Goal: Register for event/course

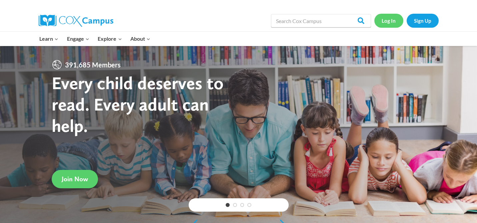
click at [384, 23] on link "Log In" at bounding box center [388, 21] width 29 height 14
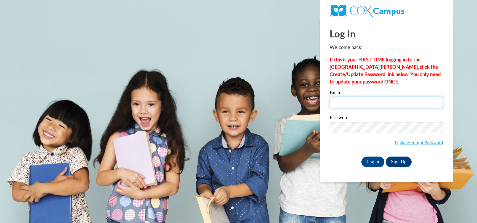
click at [346, 101] on input "Email" at bounding box center [386, 102] width 113 height 11
type input "[EMAIL_ADDRESS][DOMAIN_NAME]"
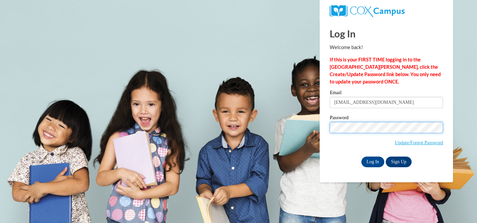
click at [361, 156] on input "Log In" at bounding box center [372, 161] width 23 height 11
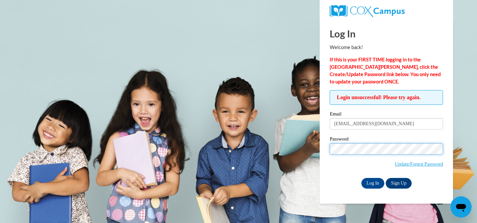
click at [361, 178] on input "Log In" at bounding box center [372, 183] width 23 height 11
click at [355, 154] on span "Update/Forgot Password" at bounding box center [386, 157] width 113 height 28
click at [361, 178] on input "Log In" at bounding box center [372, 183] width 23 height 11
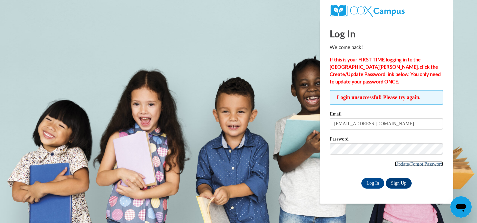
click at [406, 162] on link "Update/Forgot Password" at bounding box center [419, 163] width 48 height 5
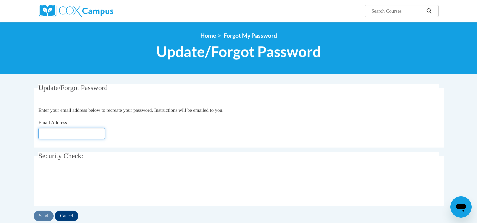
click at [43, 135] on input "Email Address" at bounding box center [71, 133] width 67 height 11
type input "[EMAIL_ADDRESS][DOMAIN_NAME]"
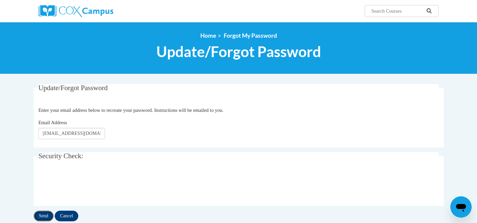
click at [41, 216] on input "Send" at bounding box center [44, 215] width 20 height 11
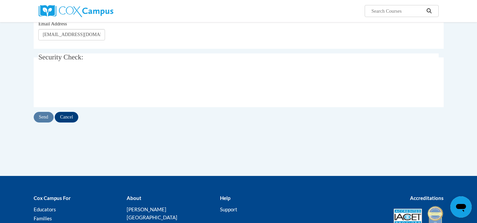
scroll to position [118, 0]
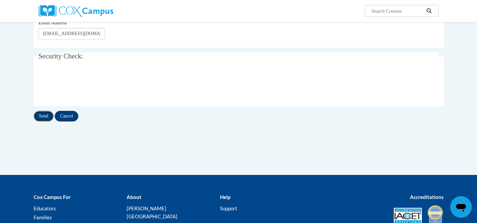
click at [48, 117] on input "Send" at bounding box center [44, 116] width 20 height 11
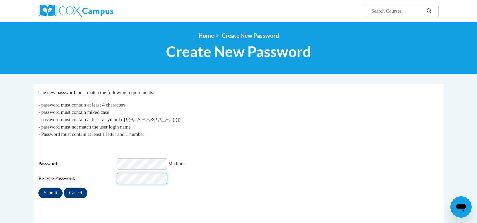
click at [38, 187] on input "Submit" at bounding box center [50, 192] width 24 height 11
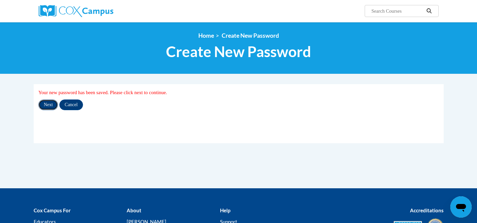
click at [44, 105] on input "Next" at bounding box center [48, 104] width 20 height 11
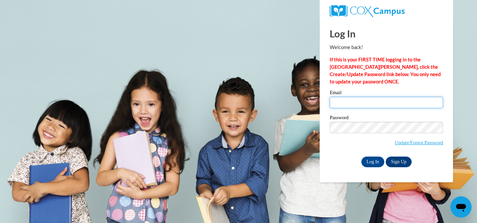
click at [333, 103] on input "Email" at bounding box center [386, 102] width 113 height 11
type input "msanderf@waukesha.k12.wi.us"
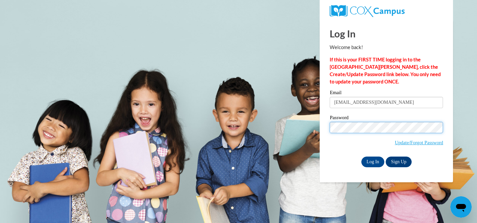
click at [361, 156] on input "Log In" at bounding box center [372, 161] width 23 height 11
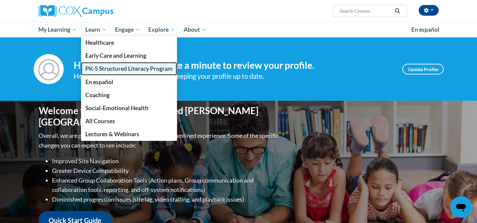
click at [103, 72] on span "PK-5 Structured Literacy Program" at bounding box center [128, 68] width 87 height 7
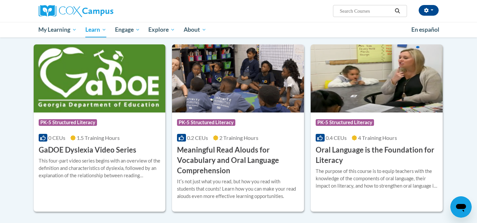
scroll to position [374, 0]
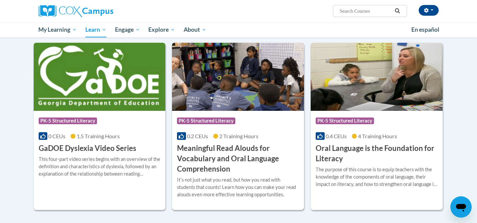
click at [237, 133] on span "2 Training Hours" at bounding box center [238, 136] width 39 height 6
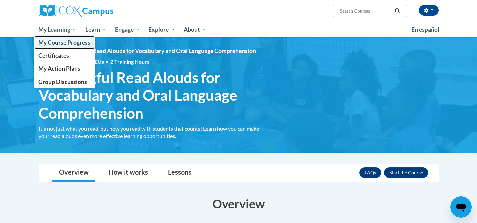
click at [60, 41] on span "My Course Progress" at bounding box center [64, 42] width 52 height 7
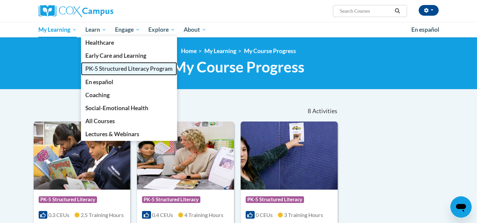
click at [108, 69] on span "PK-5 Structured Literacy Program" at bounding box center [128, 68] width 87 height 7
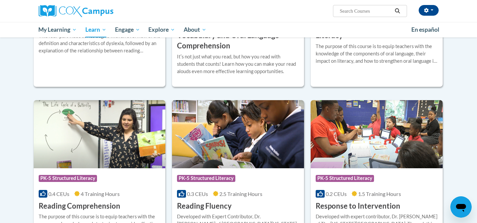
scroll to position [495, 0]
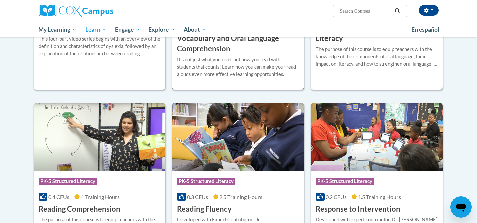
click at [214, 58] on div "Itʹs not just what you read, but how you read with students that counts! Learn …" at bounding box center [238, 67] width 122 height 22
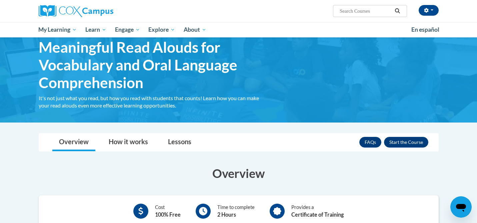
scroll to position [31, 0]
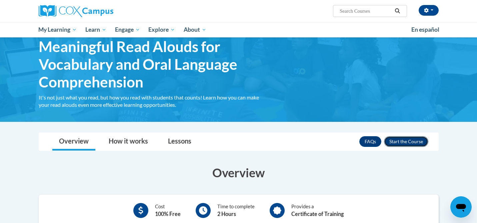
click at [414, 141] on button "Enroll" at bounding box center [406, 141] width 44 height 11
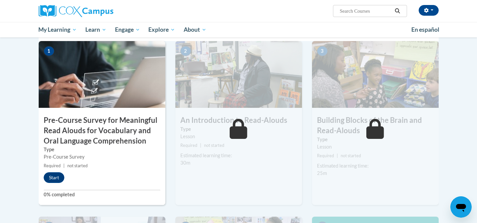
scroll to position [161, 0]
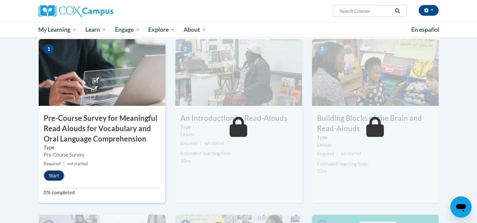
click at [54, 171] on button "Start" at bounding box center [54, 175] width 21 height 11
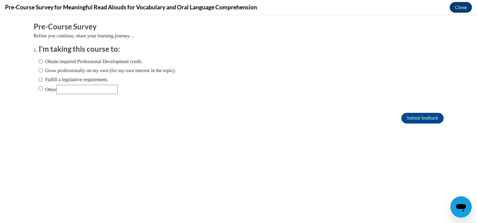
scroll to position [0, 0]
click at [42, 62] on input "Obtain required Professional Development credit." at bounding box center [41, 61] width 4 height 7
radio input "true"
click at [41, 61] on input "Obtain required Professional Development credit." at bounding box center [41, 61] width 4 height 7
click at [43, 79] on label "Fulfill a legislative requirement." at bounding box center [74, 79] width 70 height 7
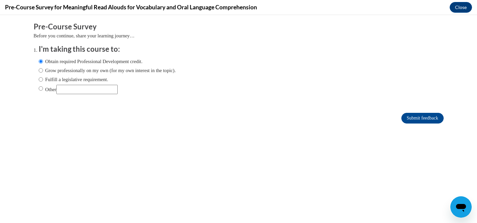
click at [43, 79] on input "Fulfill a legislative requirement." at bounding box center [41, 79] width 4 height 7
radio input "true"
click at [435, 116] on input "Submit feedback" at bounding box center [422, 118] width 42 height 11
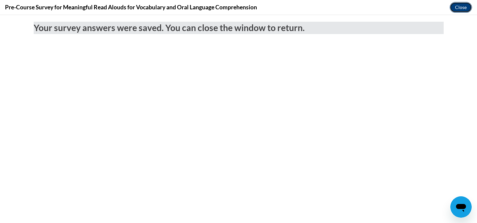
click at [463, 6] on button "Close" at bounding box center [461, 7] width 22 height 11
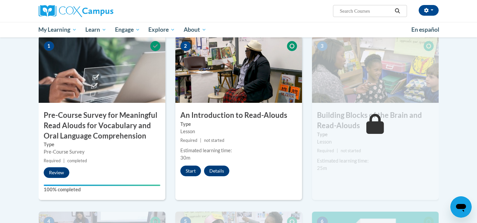
scroll to position [163, 0]
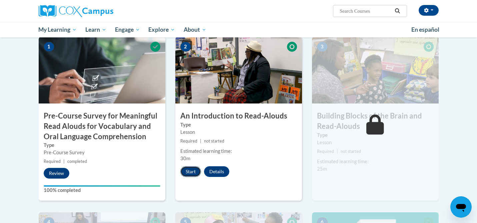
click at [194, 171] on button "Start" at bounding box center [190, 171] width 21 height 11
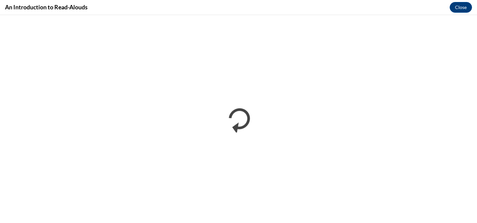
scroll to position [0, 0]
